Goal: Transaction & Acquisition: Purchase product/service

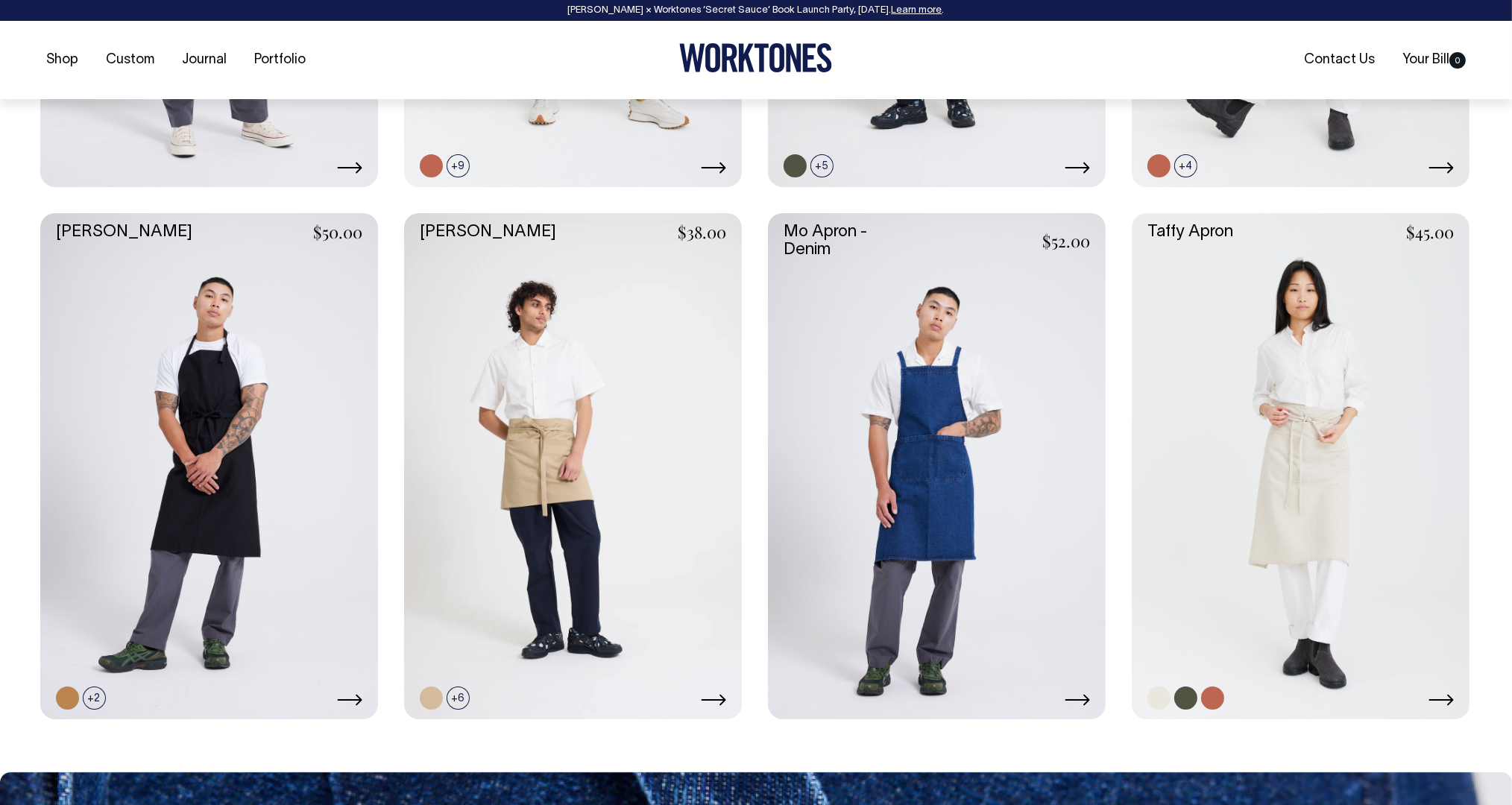
click at [1296, 532] on link at bounding box center [1300, 467] width 338 height 507
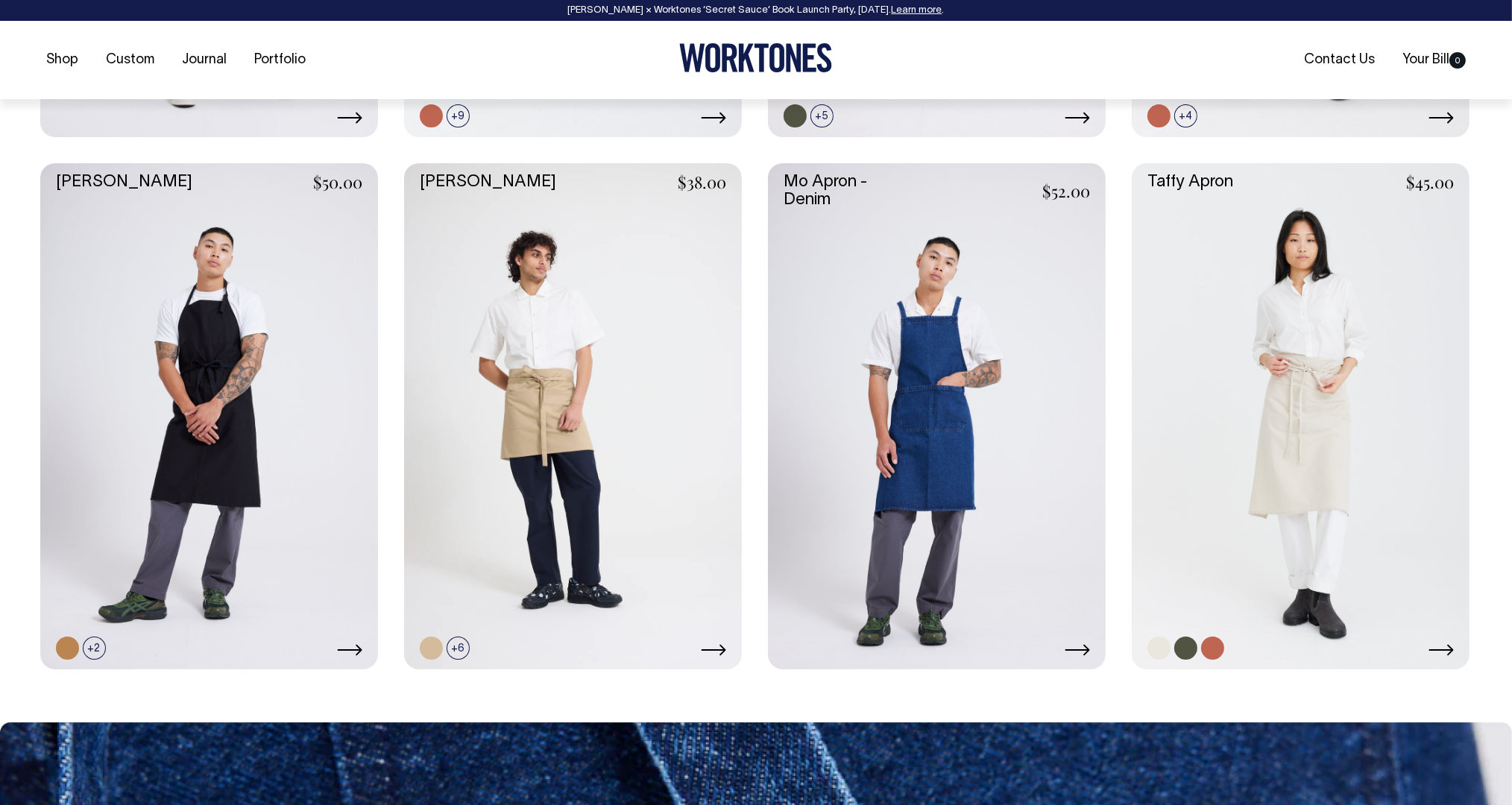
scroll to position [1113, 0]
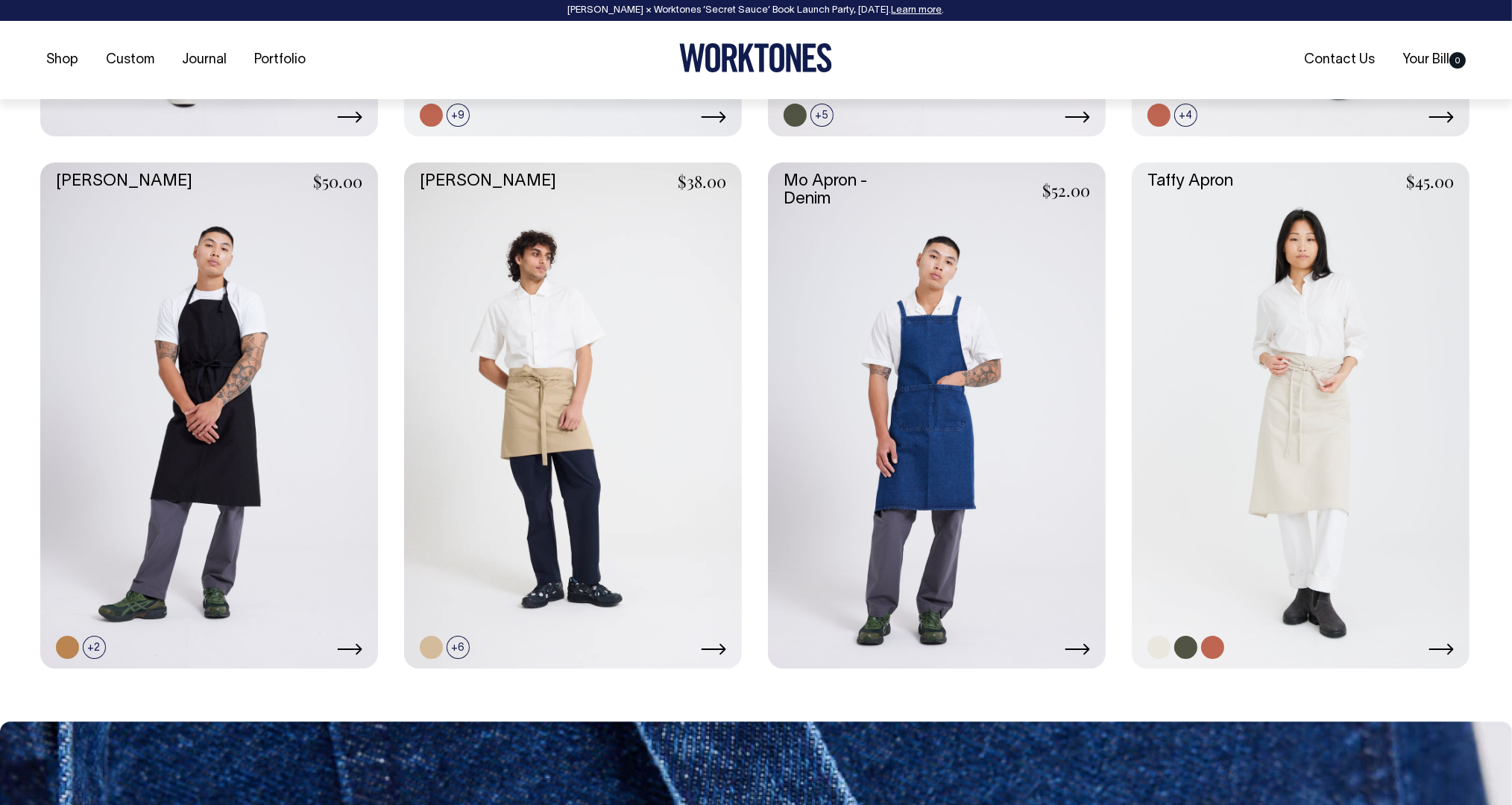
click at [1166, 495] on link at bounding box center [1300, 416] width 338 height 507
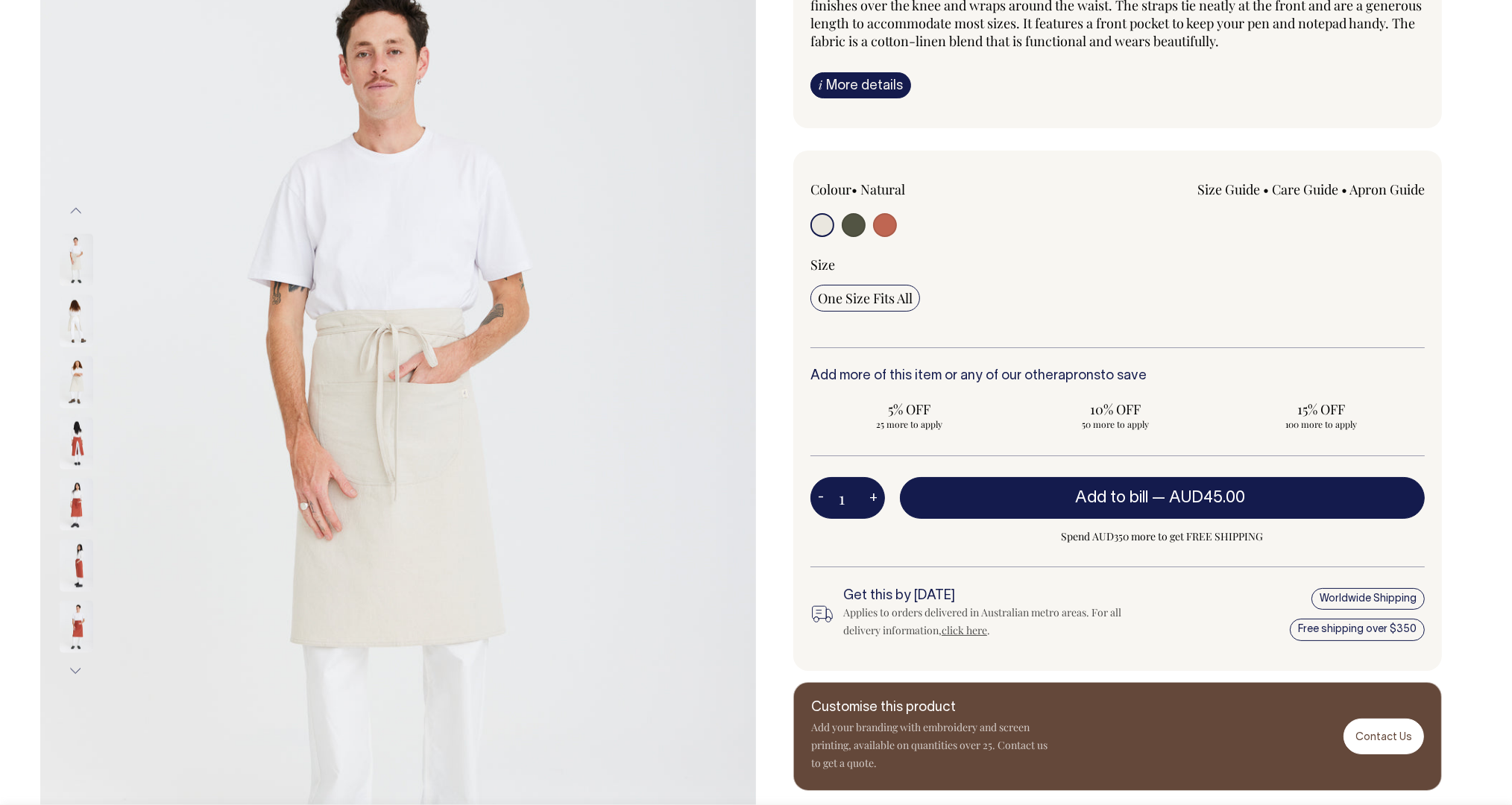
scroll to position [195, 0]
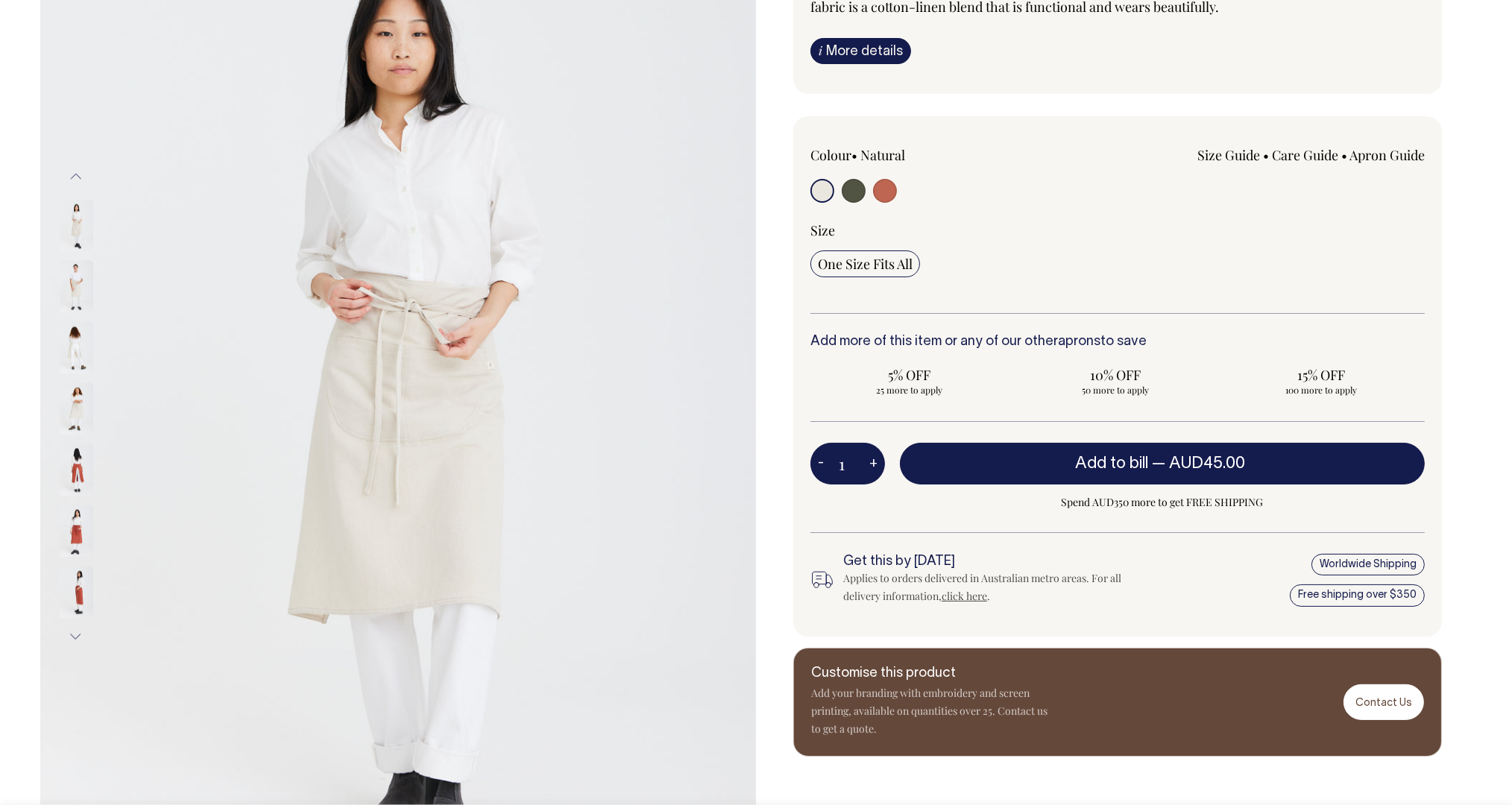
scroll to position [230, 0]
